Goal: Obtain resource: Download file/media

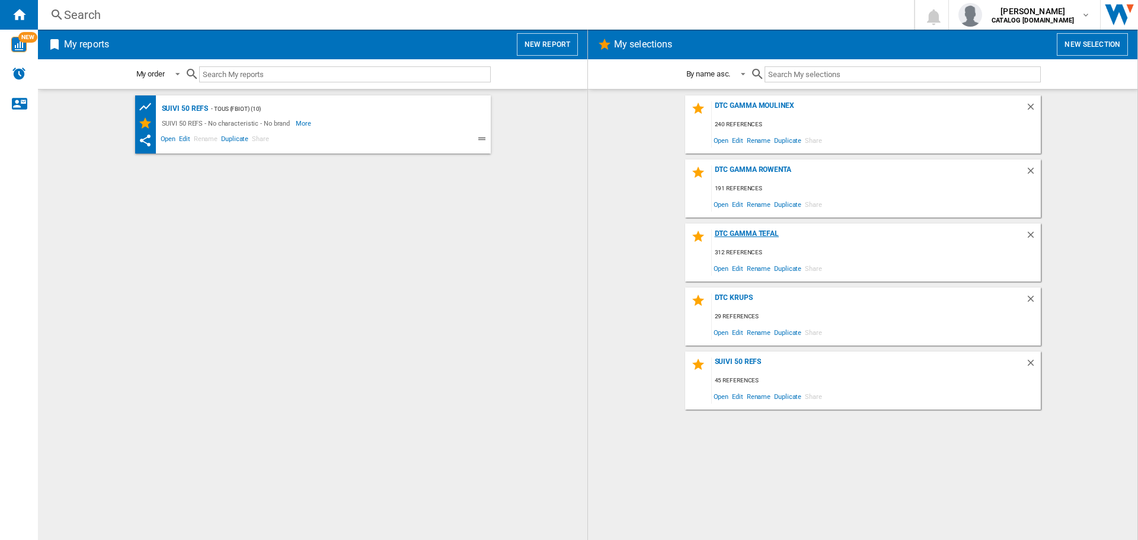
click at [747, 234] on div "DTC GAMMA TEFAL" at bounding box center [869, 237] width 314 height 16
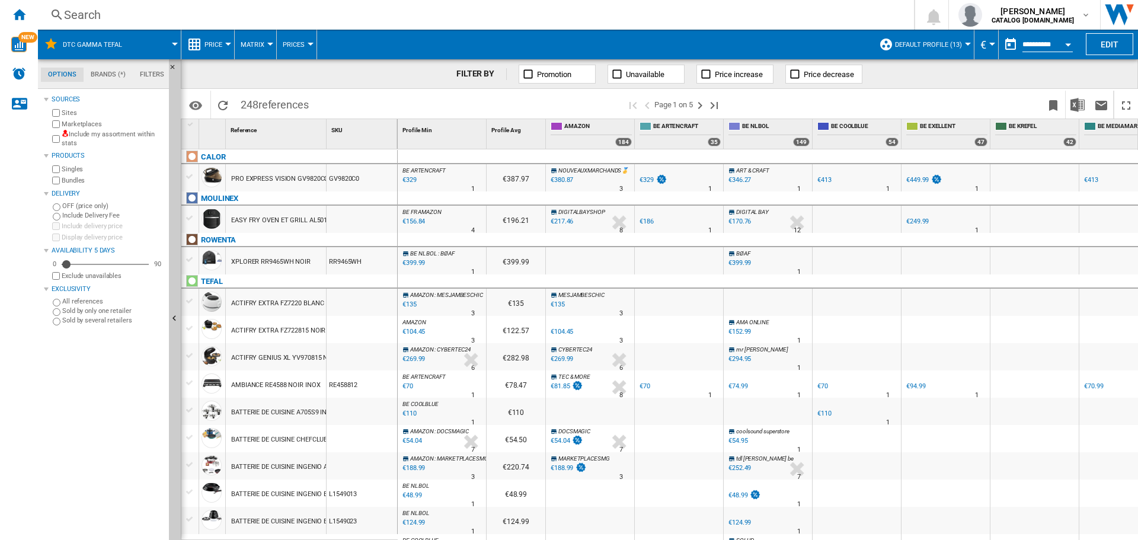
click at [86, 122] on label "Marketplaces" at bounding box center [113, 124] width 103 height 9
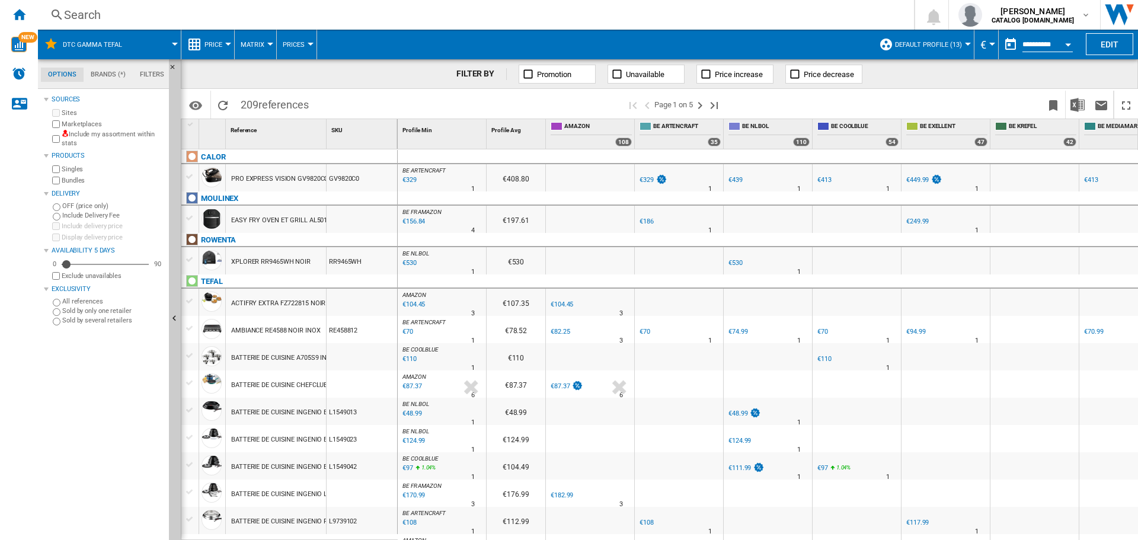
click at [954, 48] on span "Default profile (13)" at bounding box center [928, 45] width 67 height 8
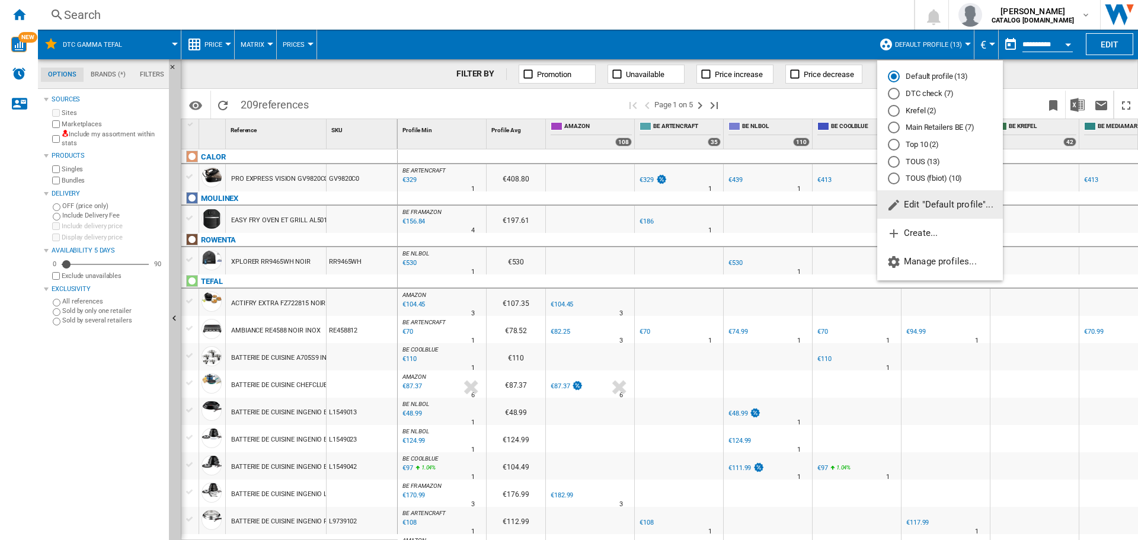
click at [943, 96] on md-radio-button "DTC check (7)" at bounding box center [940, 93] width 104 height 11
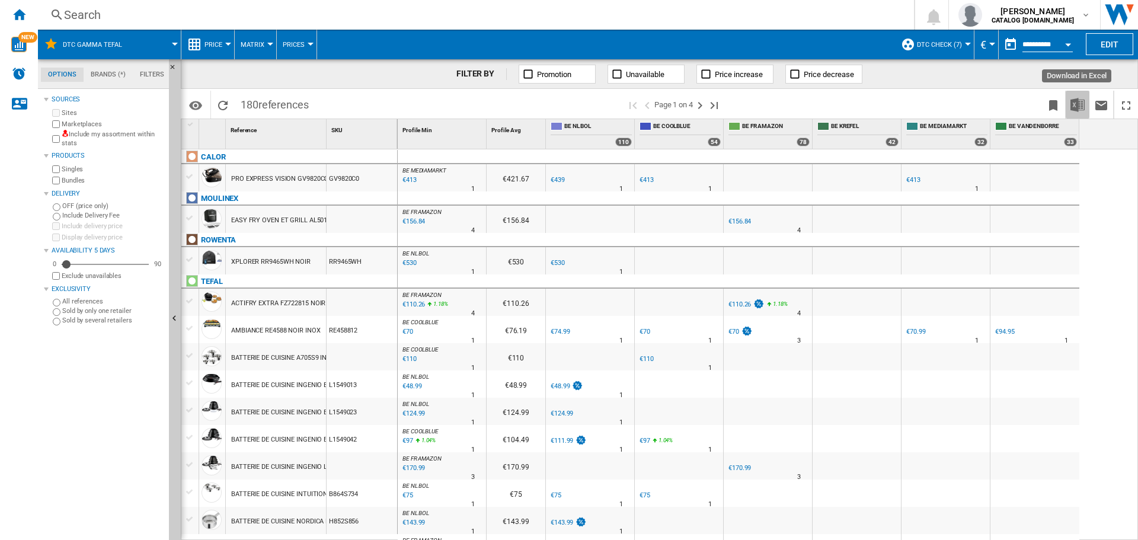
click at [1074, 102] on img "Download in Excel" at bounding box center [1078, 105] width 14 height 14
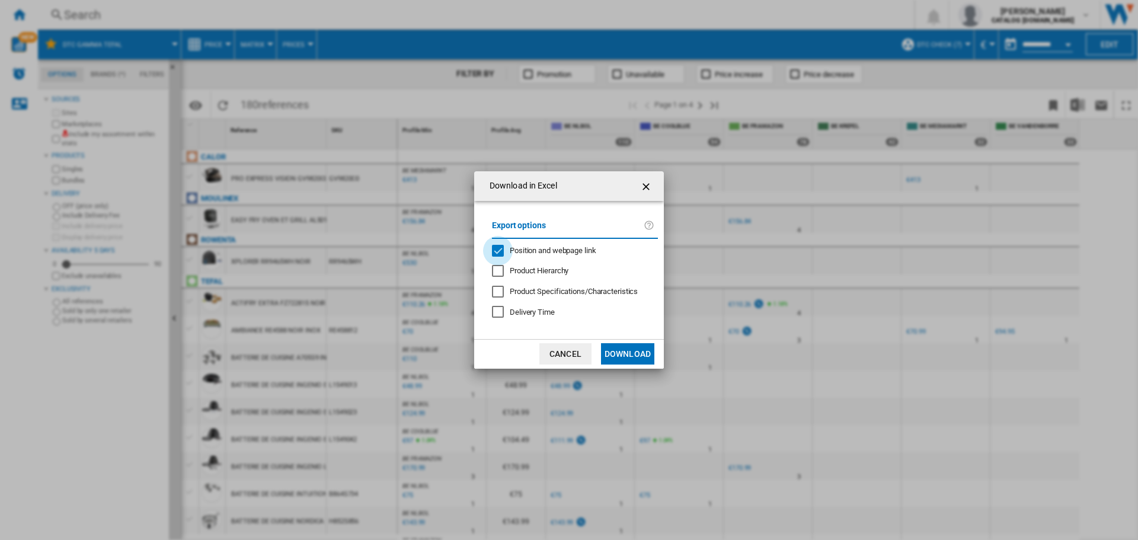
click at [503, 255] on div "Position and webpage link" at bounding box center [498, 251] width 12 height 12
click at [628, 358] on button "Download" at bounding box center [627, 353] width 53 height 21
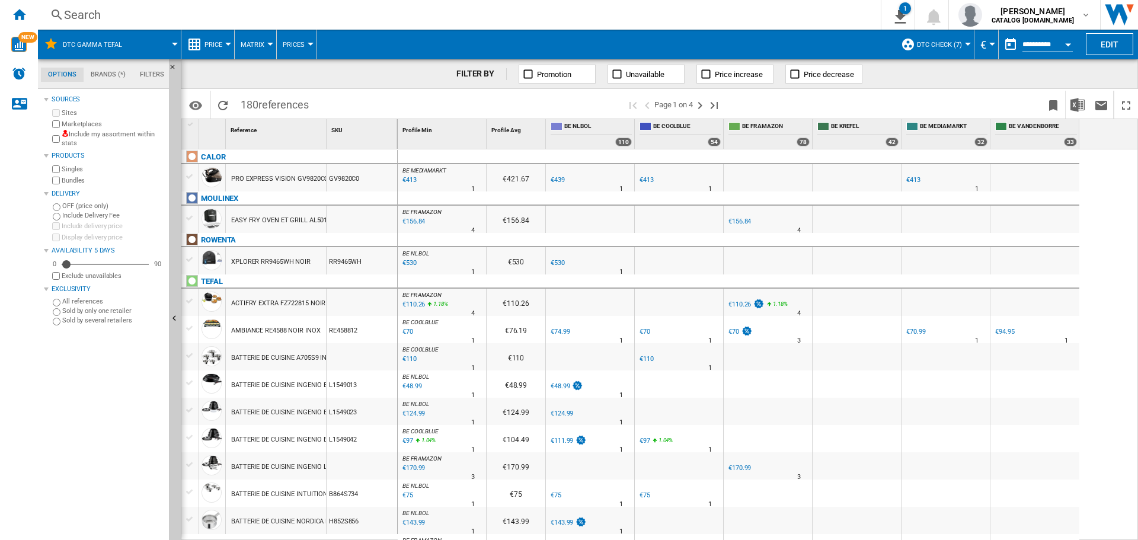
click at [158, 43] on span at bounding box center [157, 45] width 36 height 30
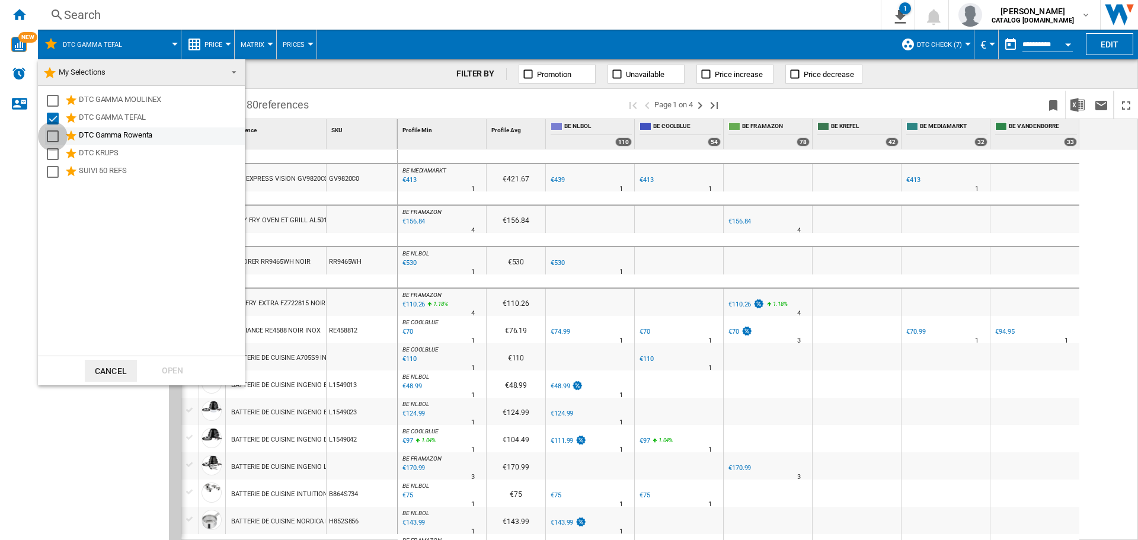
click at [49, 139] on div "Select" at bounding box center [53, 136] width 12 height 12
click at [49, 120] on div "Select" at bounding box center [53, 119] width 12 height 12
click at [177, 371] on div "Open" at bounding box center [172, 371] width 52 height 22
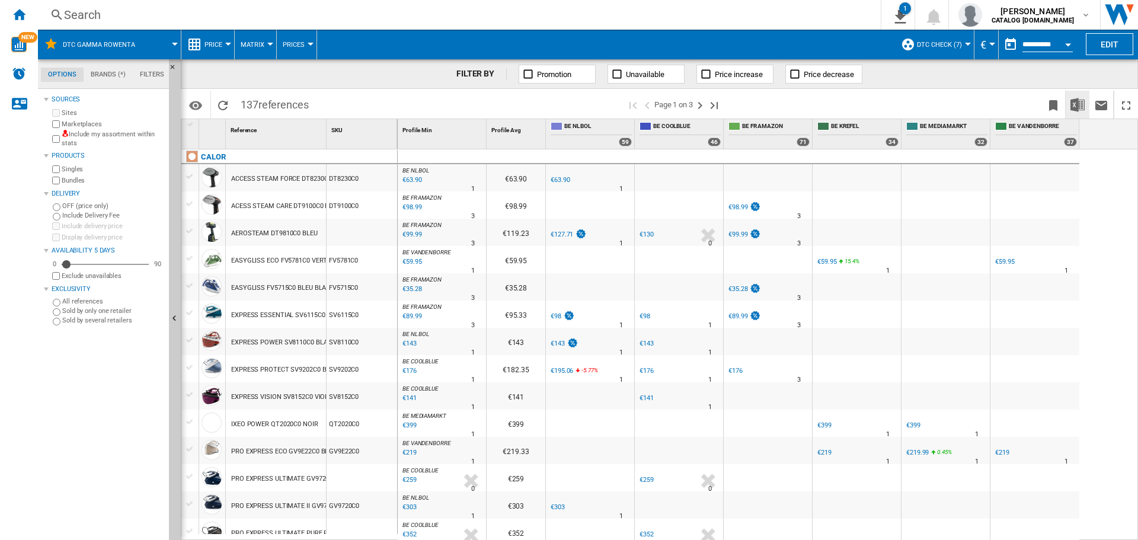
click at [1074, 111] on img "Download in Excel" at bounding box center [1078, 105] width 14 height 14
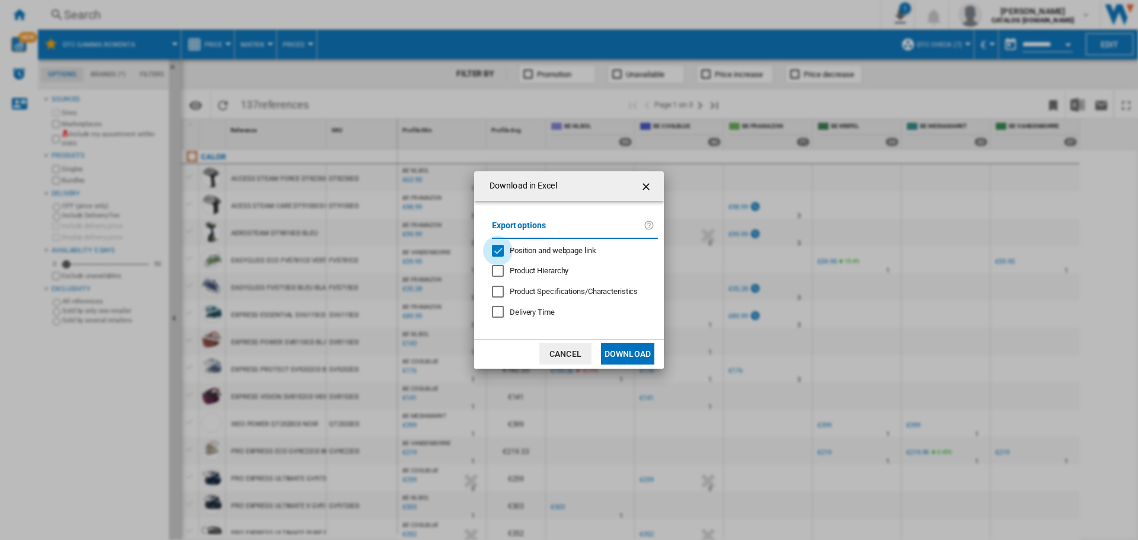
click at [499, 251] on div "Position and webpage link" at bounding box center [498, 251] width 12 height 12
click at [617, 355] on button "Download" at bounding box center [627, 353] width 53 height 21
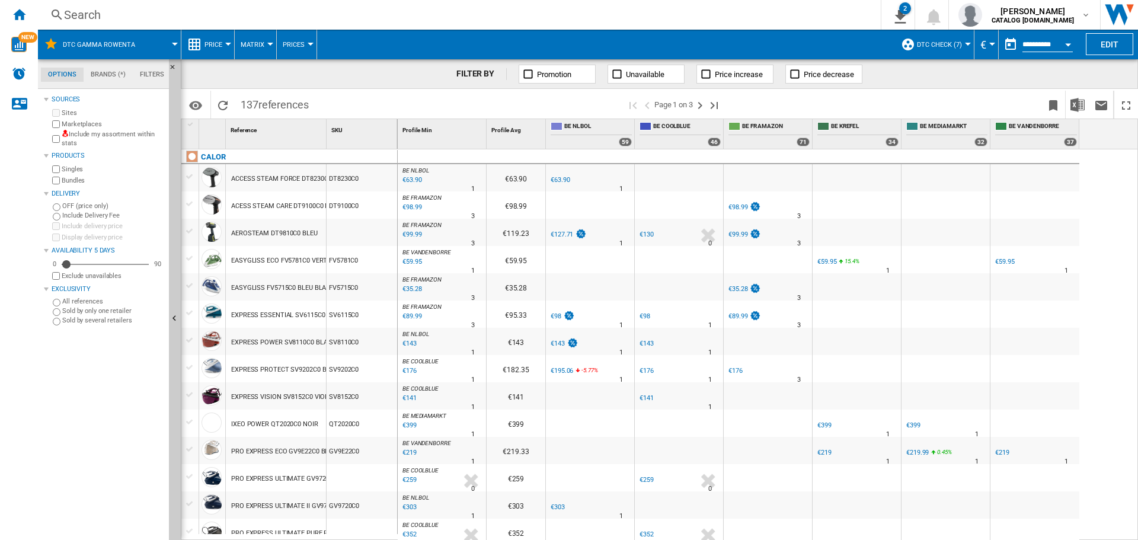
click at [88, 9] on div "Search" at bounding box center [457, 15] width 786 height 17
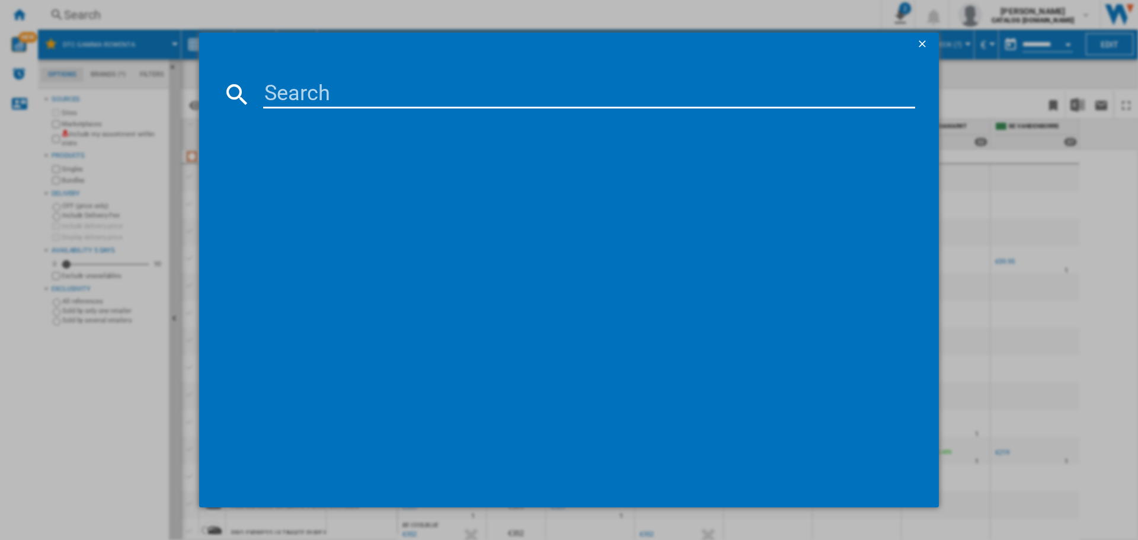
click at [294, 96] on input at bounding box center [589, 94] width 652 height 28
paste input "RR8585WH"
type input "RR8585WH"
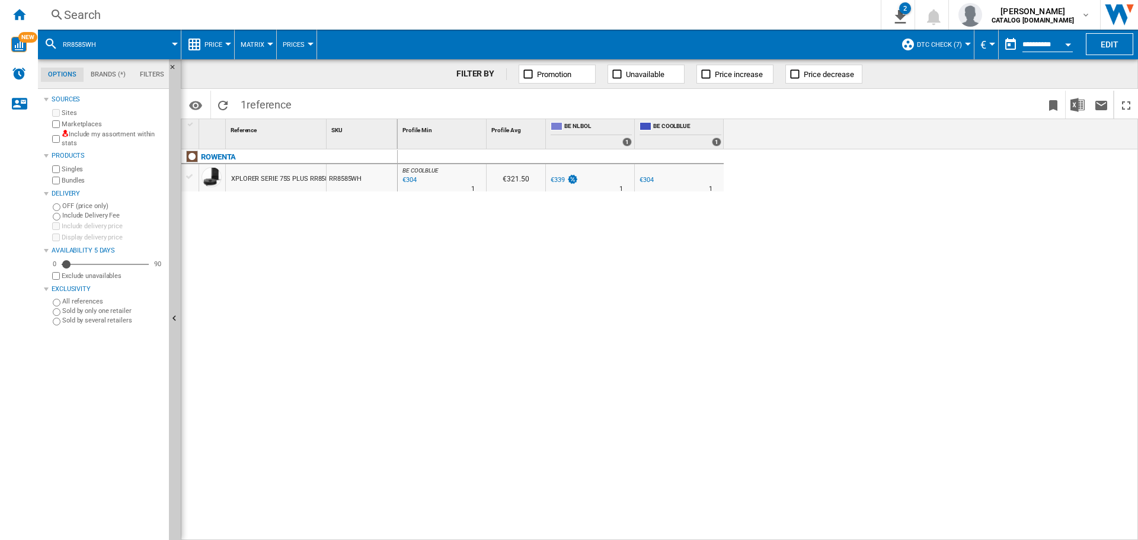
click at [117, 21] on div "Search" at bounding box center [457, 15] width 786 height 17
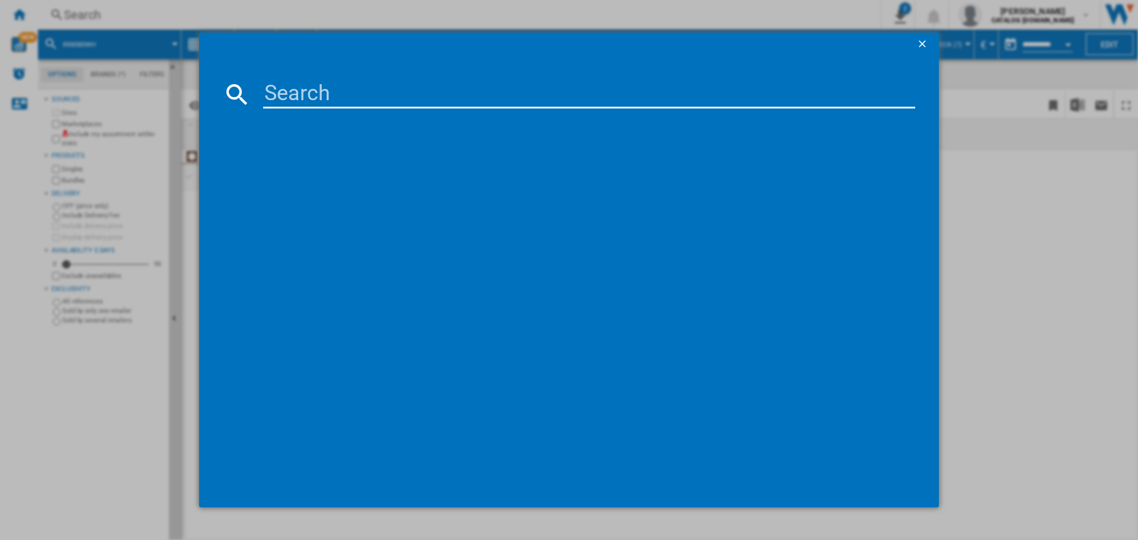
click at [328, 102] on input at bounding box center [589, 94] width 652 height 28
type input "RR87D5WH"
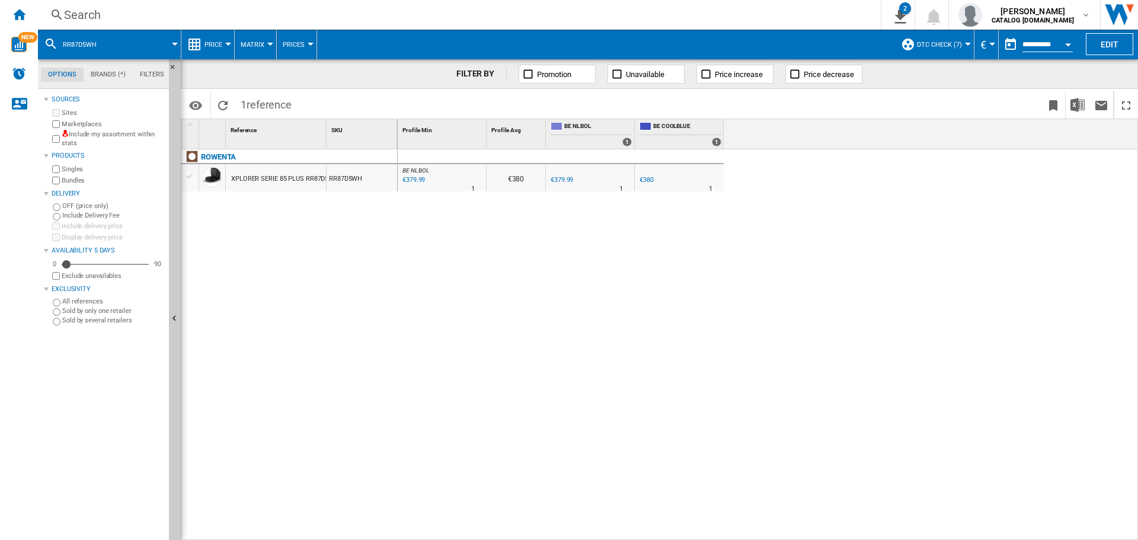
click at [355, 15] on div "Search" at bounding box center [457, 15] width 786 height 17
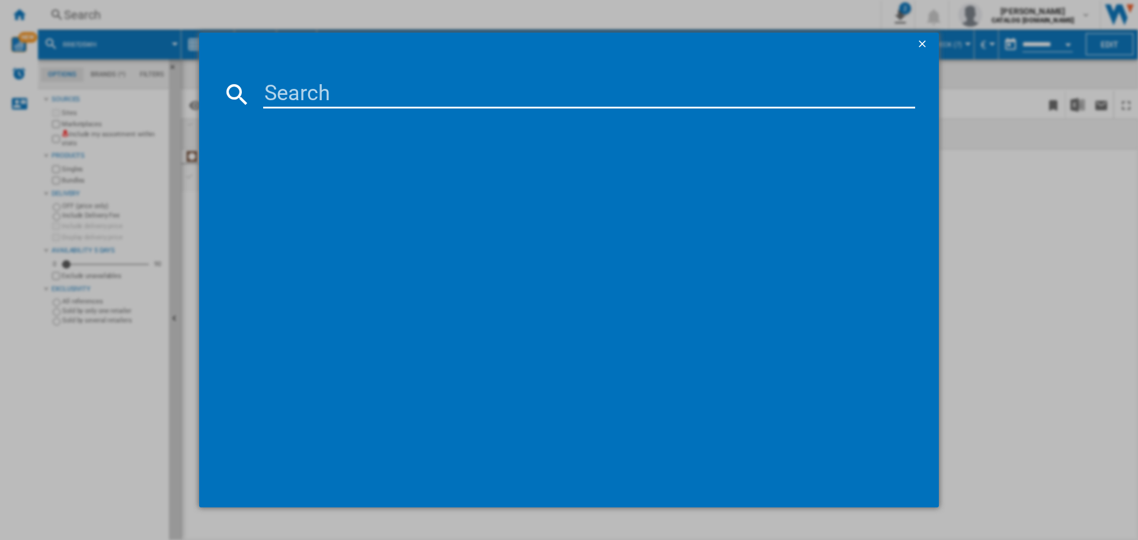
click at [372, 97] on input at bounding box center [589, 94] width 652 height 28
type input "RR9485WH"
